Goal: Transaction & Acquisition: Purchase product/service

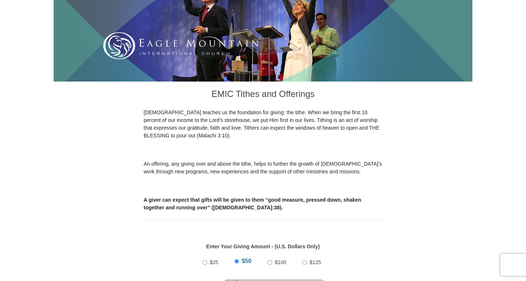
scroll to position [158, 0]
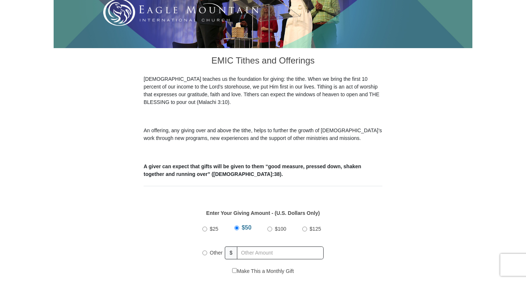
click at [209, 251] on label "Other" at bounding box center [216, 253] width 18 height 16
click at [207, 251] on input "Other" at bounding box center [204, 253] width 5 height 5
radio input "true"
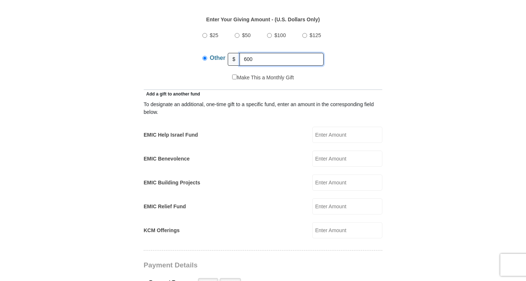
scroll to position [352, 0]
type input "600"
click at [326, 126] on input "EMIC Help Israel Fund" at bounding box center [347, 134] width 70 height 16
type input "50"
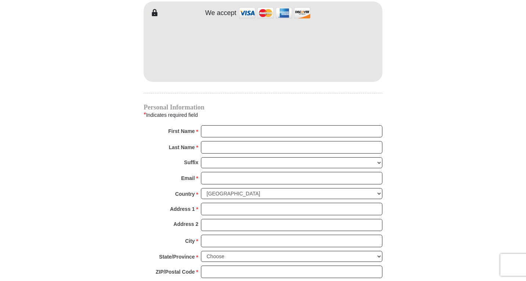
scroll to position [659, 0]
click at [227, 125] on input "First Name *" at bounding box center [292, 131] width 182 height 12
type input "Lal"
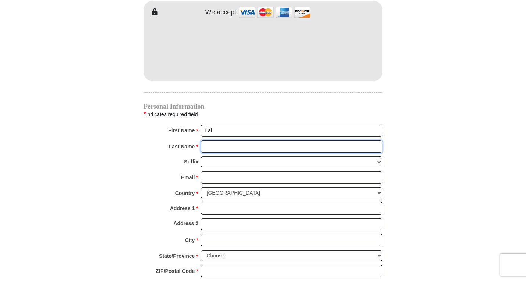
click at [217, 140] on input "Last Name *" at bounding box center [292, 146] width 182 height 12
type input "Kandathik"
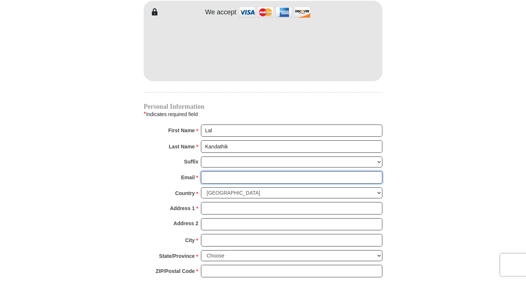
click at [222, 171] on input "Email *" at bounding box center [292, 177] width 182 height 12
type input "lalk2000@yahoo.com"
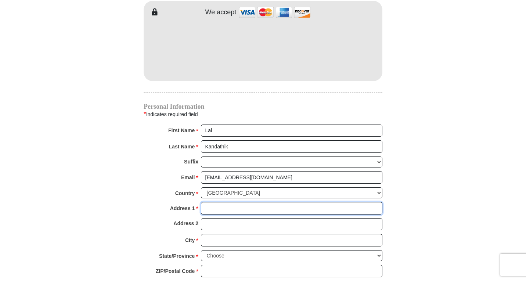
type input "5917 Creekside Drive"
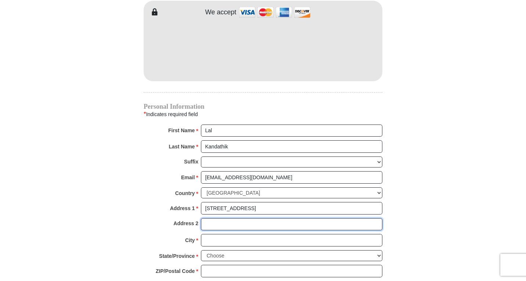
type input "5917 Creekside Dr"
type input "North Richland Hills"
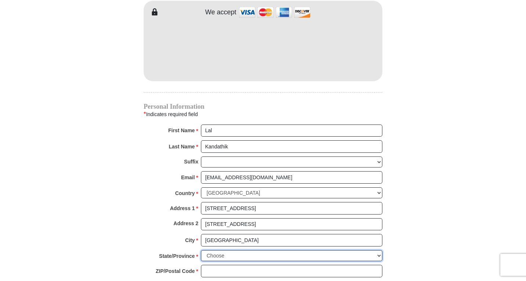
select select "TX"
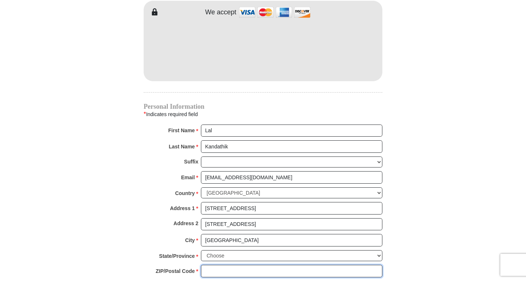
type input "76180"
type input "8177890933"
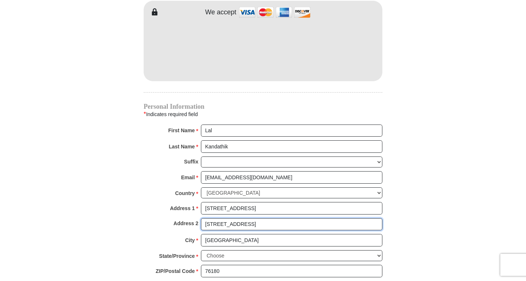
click at [261, 219] on input "5917 Creekside Dr" at bounding box center [292, 224] width 182 height 12
type input "5"
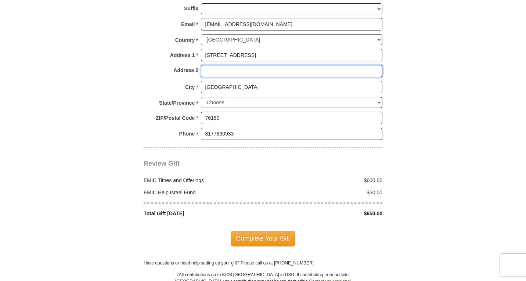
scroll to position [813, 0]
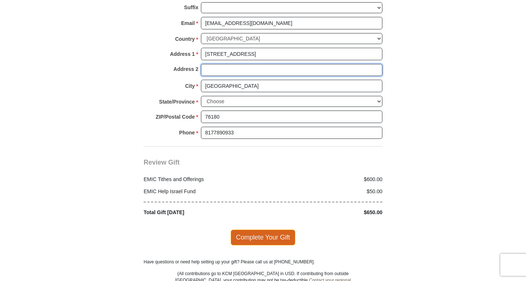
click at [274, 230] on span "Complete Your Gift" at bounding box center [263, 237] width 65 height 15
